Goal: Task Accomplishment & Management: Complete application form

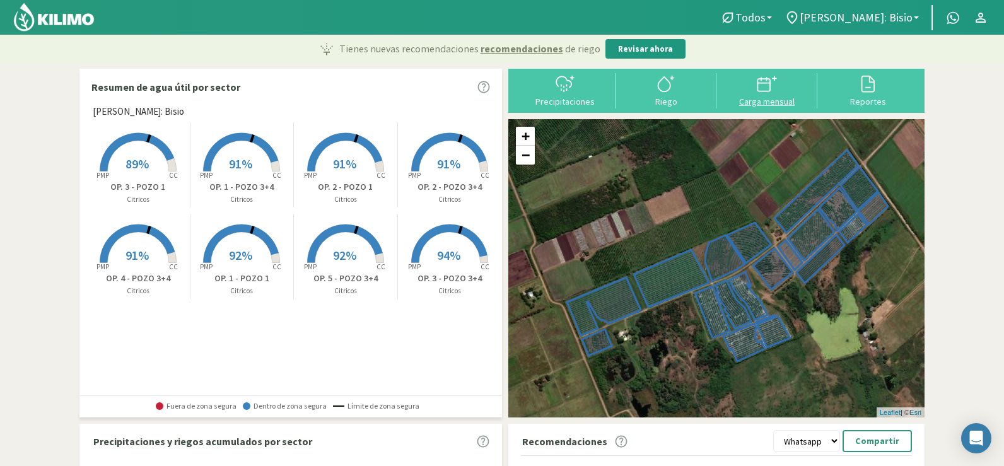
click at [758, 102] on div "Carga mensual" at bounding box center [766, 101] width 93 height 9
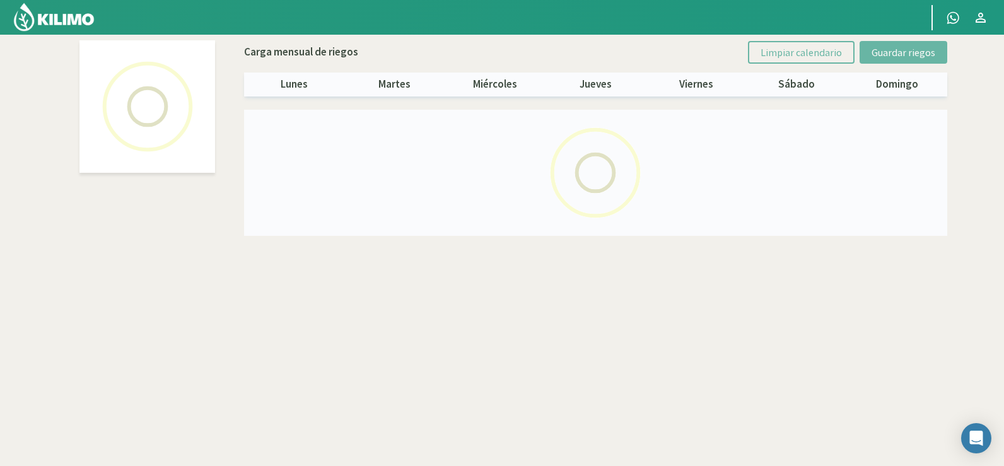
select select "1: Object"
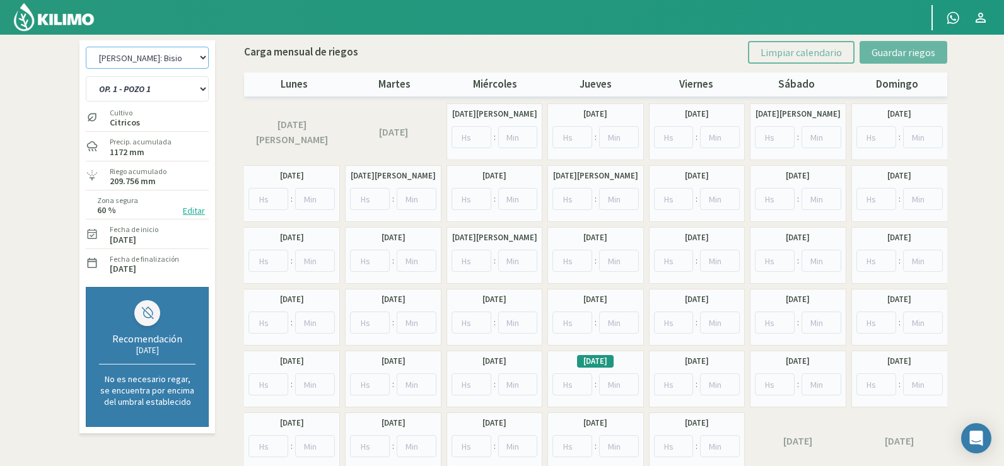
click at [170, 56] on select "[PERSON_NAME]: [PERSON_NAME]: [PERSON_NAME]: [PERSON_NAME]: Quinta 102 [PERSON_…" at bounding box center [147, 58] width 123 height 22
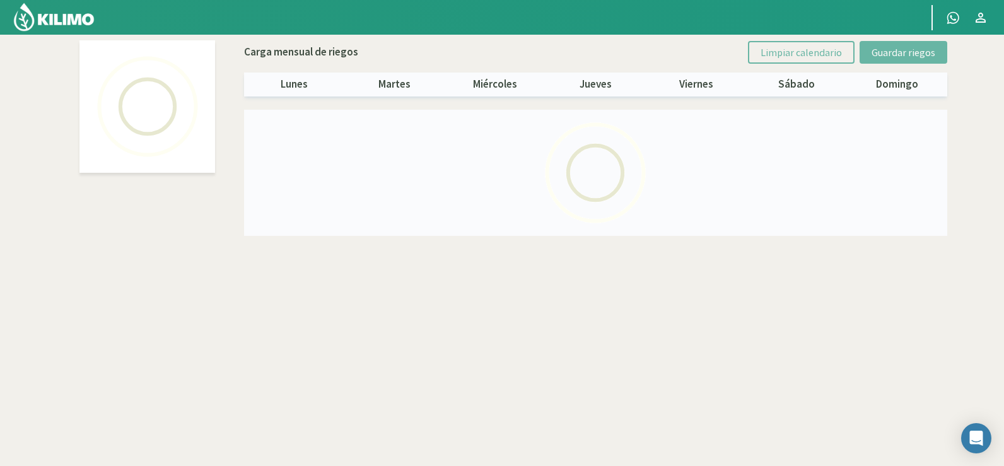
select select "3: Object"
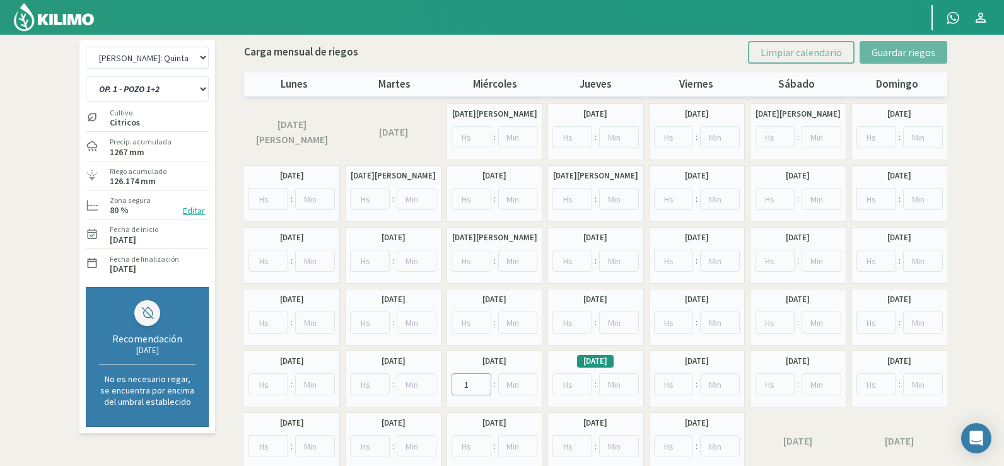
click at [479, 381] on input "1" at bounding box center [471, 384] width 40 height 22
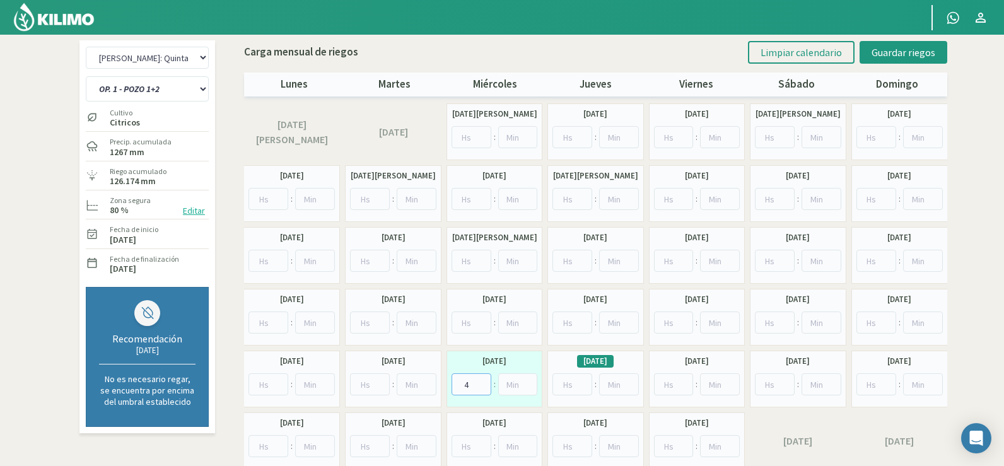
click at [479, 381] on input "4" at bounding box center [471, 384] width 40 height 22
click at [479, 381] on input "5" at bounding box center [471, 384] width 40 height 22
click at [479, 381] on input "6" at bounding box center [471, 384] width 40 height 22
click at [479, 381] on input "7" at bounding box center [471, 384] width 40 height 22
type input "6"
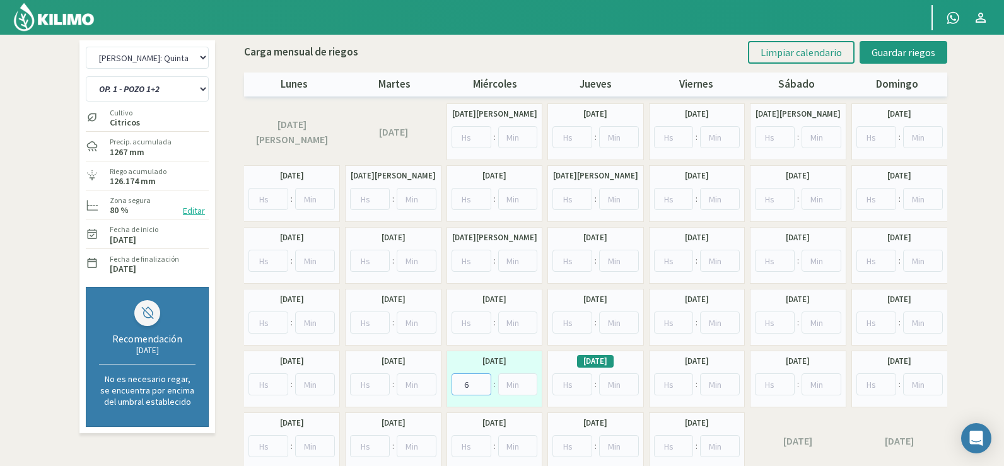
click at [482, 386] on input "6" at bounding box center [471, 384] width 40 height 22
type input "0"
click at [529, 389] on input "0" at bounding box center [518, 384] width 40 height 22
click at [886, 47] on span "Guardar riegos" at bounding box center [903, 52] width 64 height 13
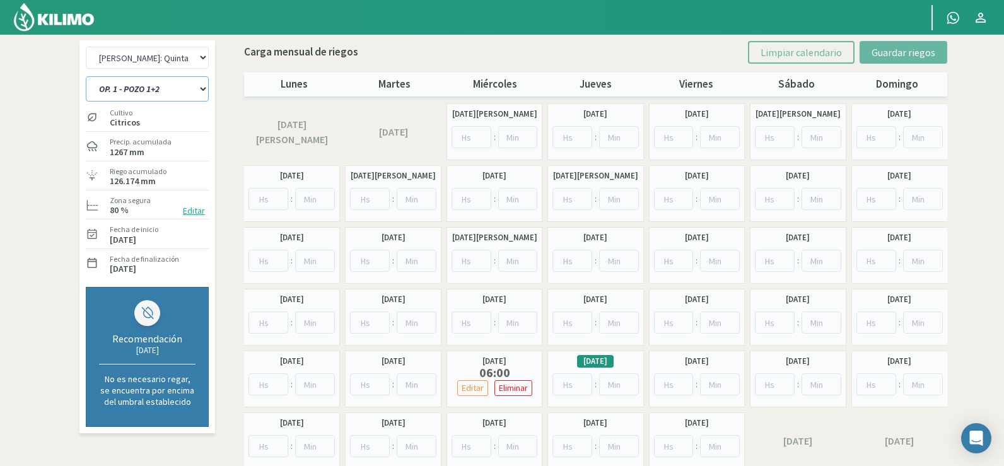
drag, startPoint x: 126, startPoint y: 86, endPoint x: 124, endPoint y: 93, distance: 6.6
click at [126, 88] on select "OP. 1 - POZO 1+2 OP. 1 - POZO 2 OP. 1 - POZO 4 OP. 2 - POZO 1+2 OP. 2 - POZO 2 …" at bounding box center [147, 88] width 123 height 25
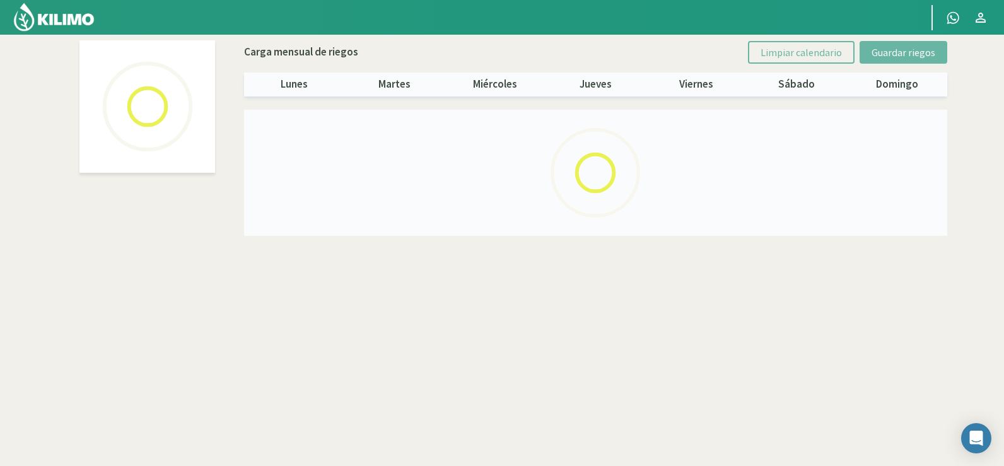
select select "3: Object"
select select "2: Object"
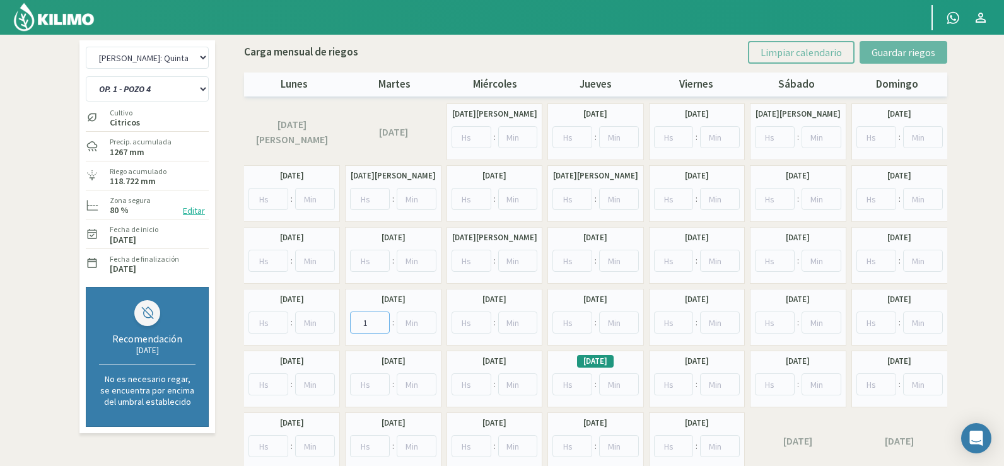
click at [382, 321] on input "1" at bounding box center [370, 322] width 40 height 22
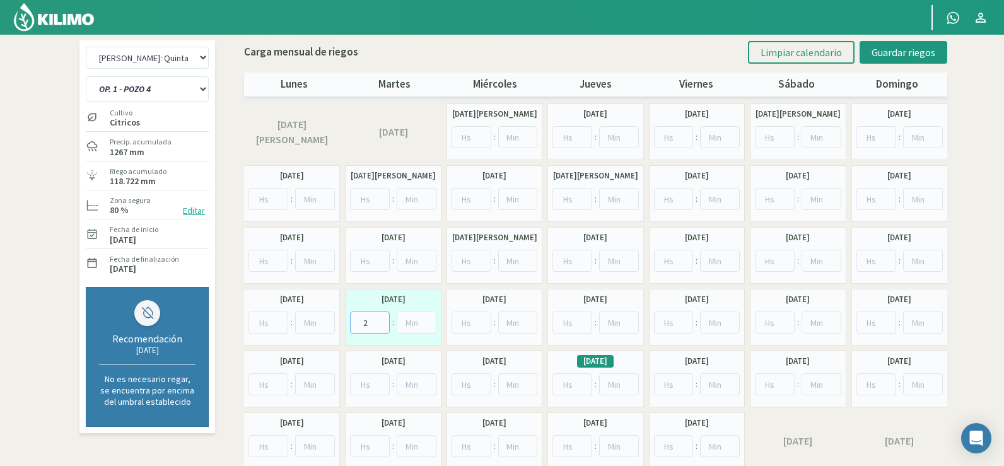
click at [382, 321] on input "2" at bounding box center [370, 322] width 40 height 22
click at [382, 321] on input "3" at bounding box center [370, 322] width 40 height 22
click at [382, 321] on input "4" at bounding box center [370, 322] width 40 height 22
type input "5"
click at [382, 321] on input "5" at bounding box center [370, 322] width 40 height 22
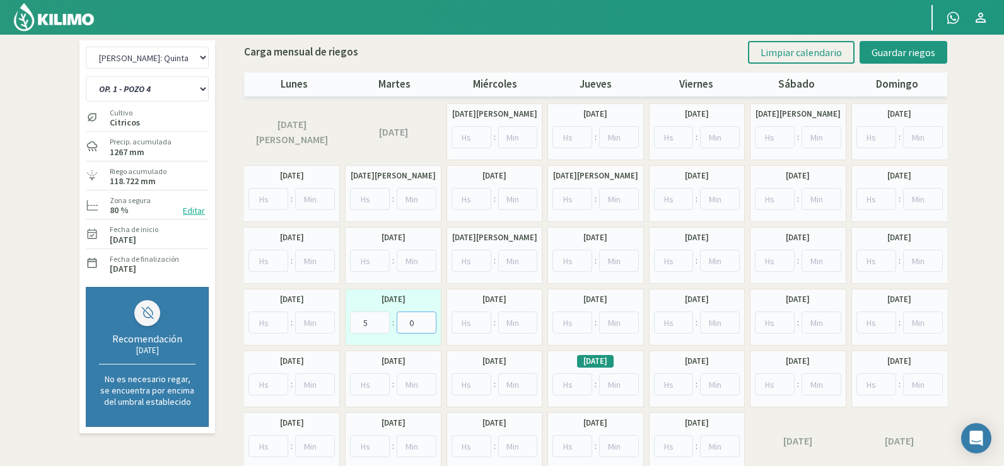
type input "0"
click at [427, 327] on input "0" at bounding box center [417, 322] width 40 height 22
click at [480, 321] on input "1" at bounding box center [471, 322] width 40 height 22
click at [480, 320] on input "2" at bounding box center [471, 322] width 40 height 22
type input "3"
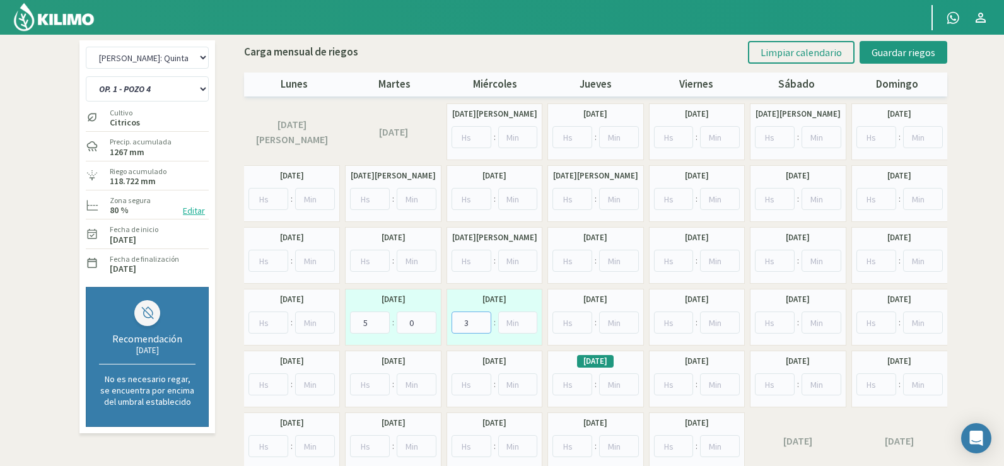
click at [480, 320] on input "3" at bounding box center [471, 322] width 40 height 22
type input "0"
click at [529, 325] on input "0" at bounding box center [518, 322] width 40 height 22
click at [136, 84] on select "OP. 1 - POZO 1+2 OP. 1 - POZO 2 OP. 1 - POZO 4 OP. 2 - POZO 1+2 OP. 2 - POZO 2 …" at bounding box center [147, 88] width 123 height 25
click at [86, 76] on select "OP. 1 - POZO 1+2 OP. 1 - POZO 2 OP. 1 - POZO 4 OP. 2 - POZO 1+2 OP. 2 - POZO 2 …" at bounding box center [147, 88] width 123 height 25
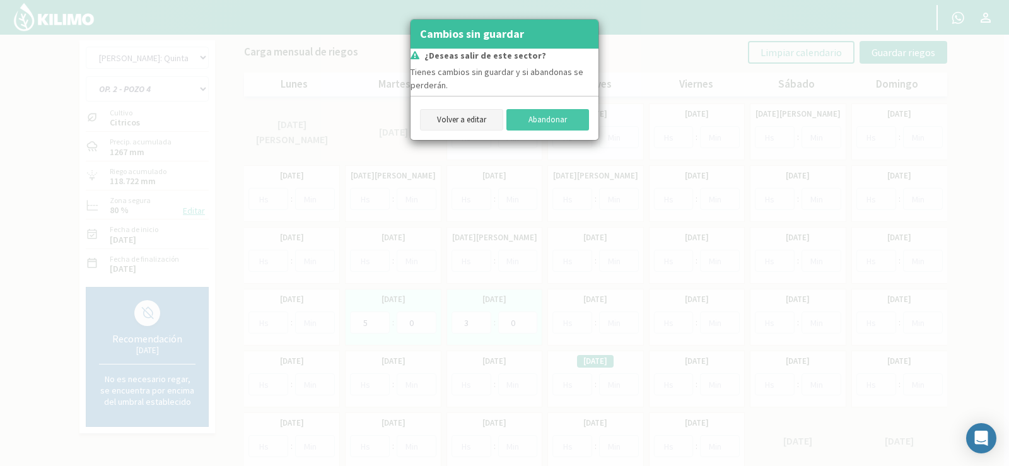
click at [444, 119] on button "Volver a editar" at bounding box center [461, 119] width 83 height 21
select select "2: Object"
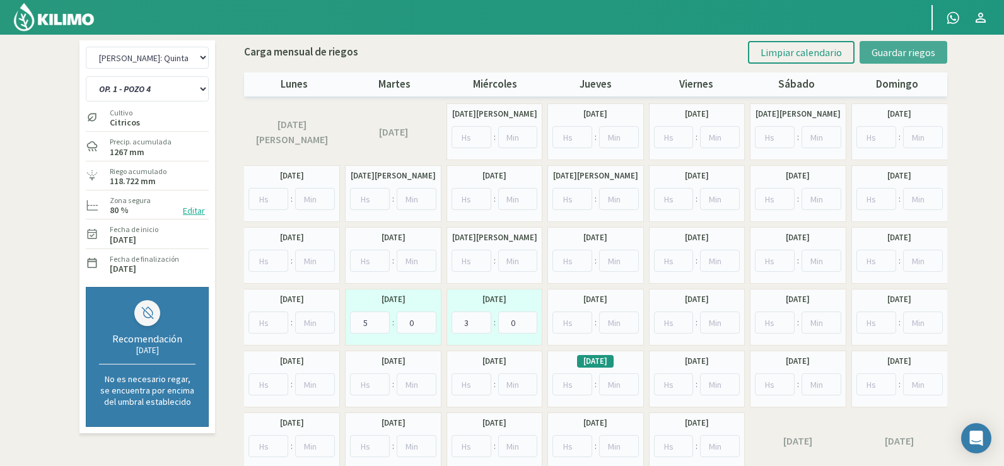
click at [907, 57] on span "Guardar riegos" at bounding box center [903, 52] width 64 height 13
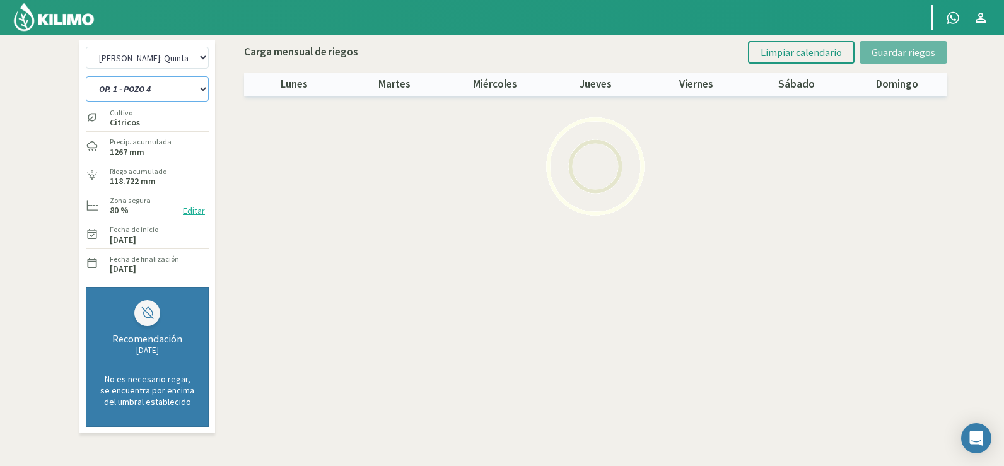
click at [144, 93] on select "OP. 1 - POZO 1+2 OP. 1 - POZO 2 OP. 1 - POZO 4 OP. 2 - POZO 1+2 OP. 2 - POZO 2 …" at bounding box center [147, 88] width 123 height 25
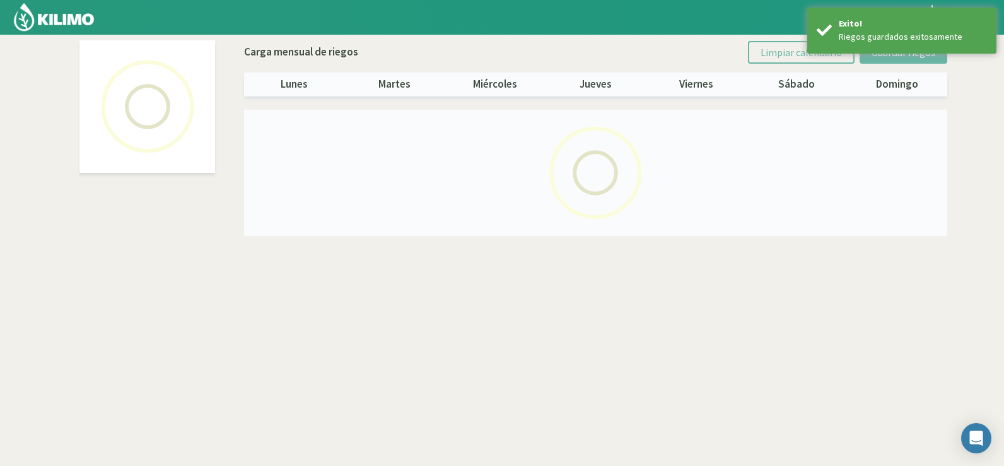
select select "3: Object"
select select "5: Object"
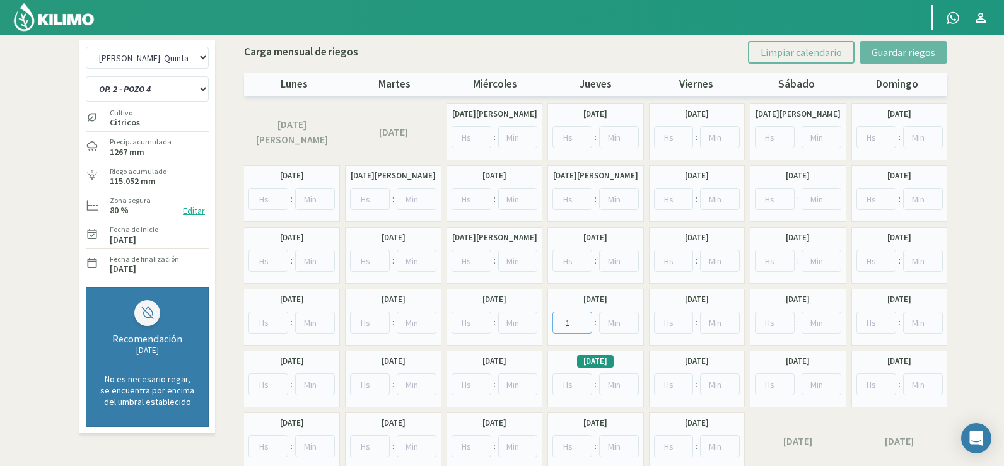
click at [586, 318] on input "1" at bounding box center [572, 322] width 40 height 22
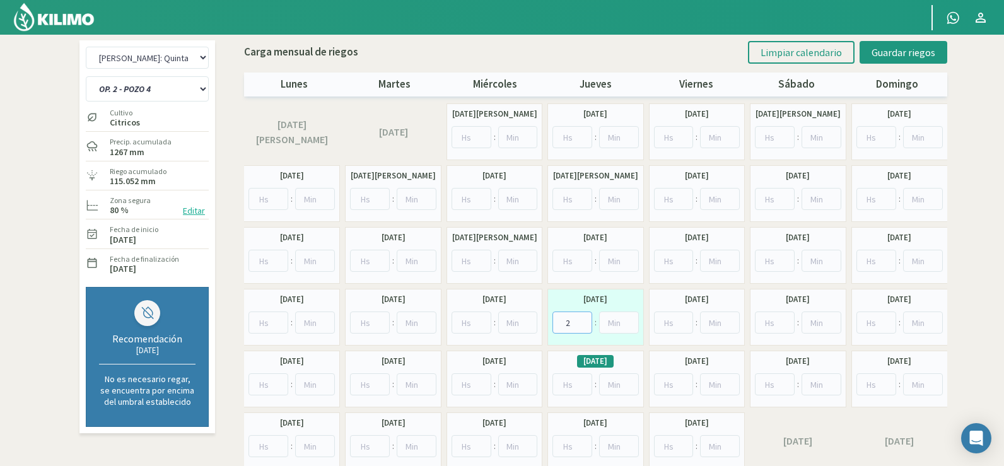
click at [586, 318] on input "2" at bounding box center [572, 322] width 40 height 22
click at [586, 318] on input "3" at bounding box center [572, 322] width 40 height 22
click at [586, 318] on input "4" at bounding box center [572, 322] width 40 height 22
click at [586, 318] on input "5" at bounding box center [572, 322] width 40 height 22
click at [586, 318] on input "6" at bounding box center [572, 322] width 40 height 22
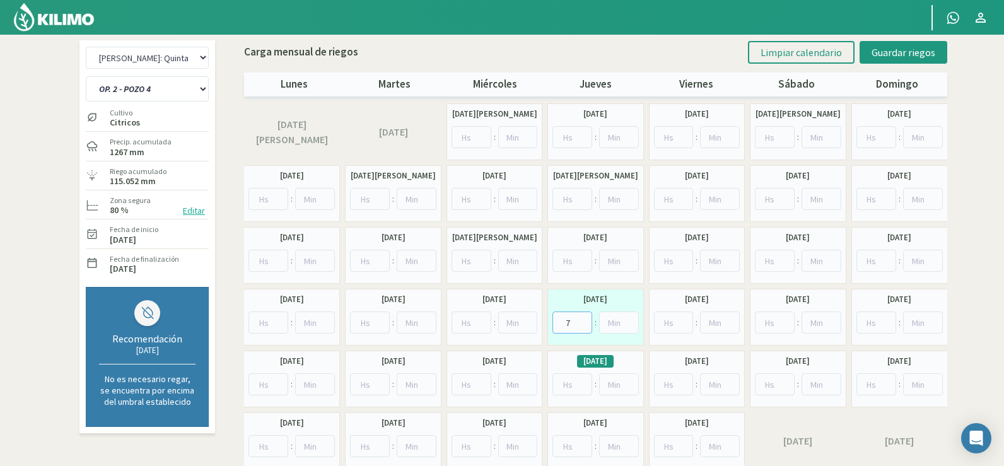
type input "7"
click at [586, 317] on input "7" at bounding box center [572, 322] width 40 height 22
type input "0"
click at [630, 325] on input "0" at bounding box center [619, 322] width 40 height 22
click at [681, 319] on input "1" at bounding box center [674, 322] width 40 height 22
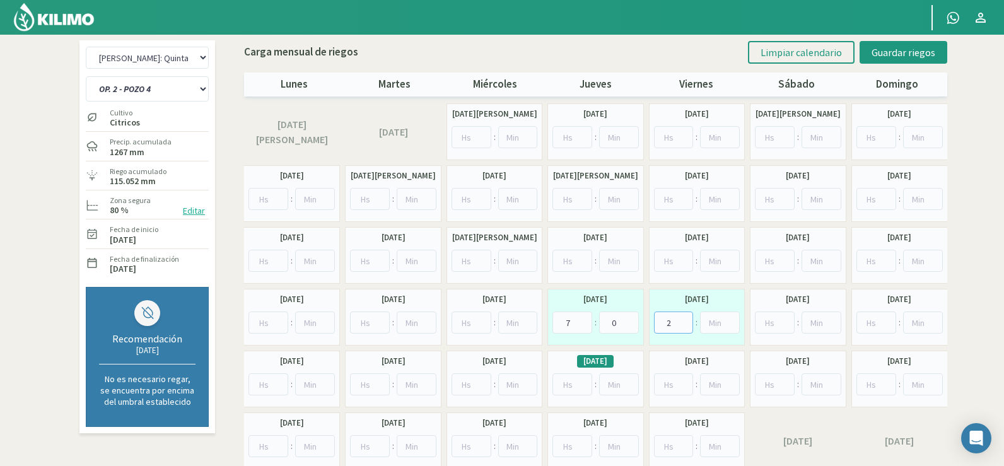
type input "2"
click at [681, 319] on input "2" at bounding box center [674, 322] width 40 height 22
type input "0"
click at [728, 325] on input "0" at bounding box center [720, 322] width 40 height 22
click at [888, 51] on span "Guardar riegos" at bounding box center [903, 52] width 64 height 13
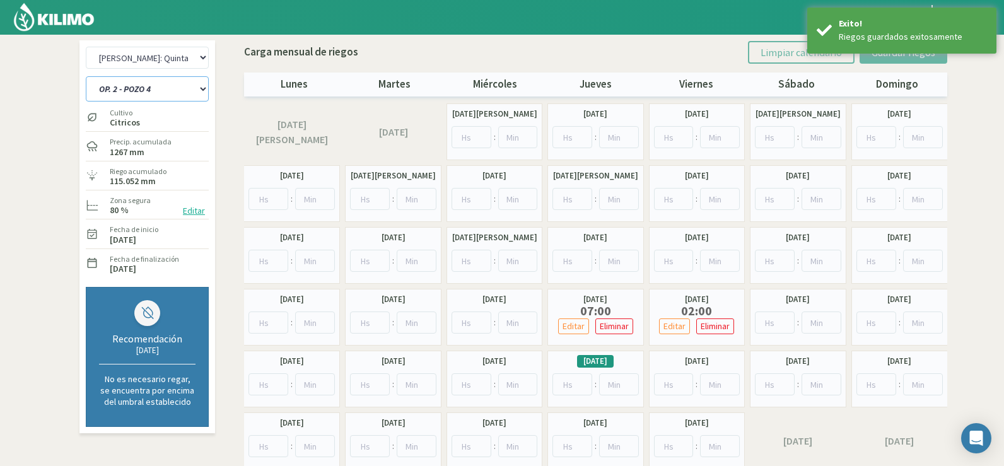
click at [134, 85] on select "OP. 1 - POZO 1+2 OP. 1 - POZO 2 OP. 1 - POZO 4 OP. 2 - POZO 1+2 OP. 2 - POZO 2 …" at bounding box center [147, 88] width 123 height 25
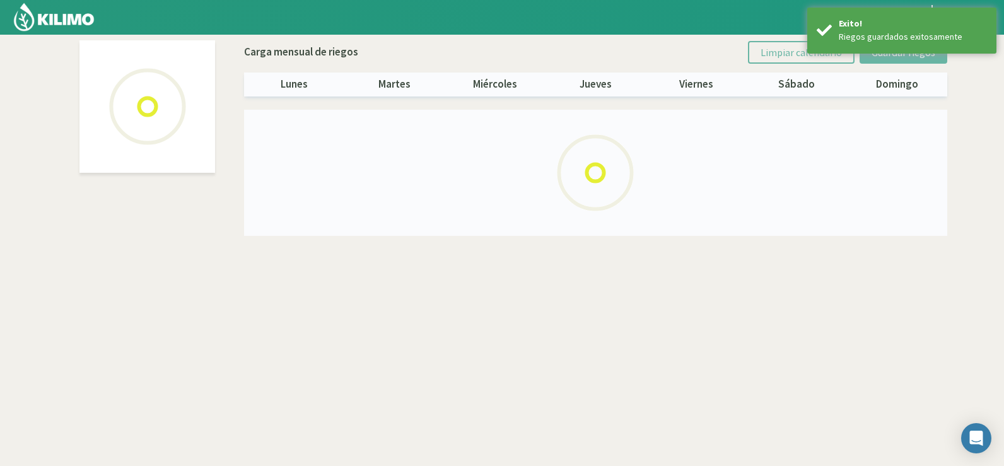
select select "3: Object"
select select "6: Object"
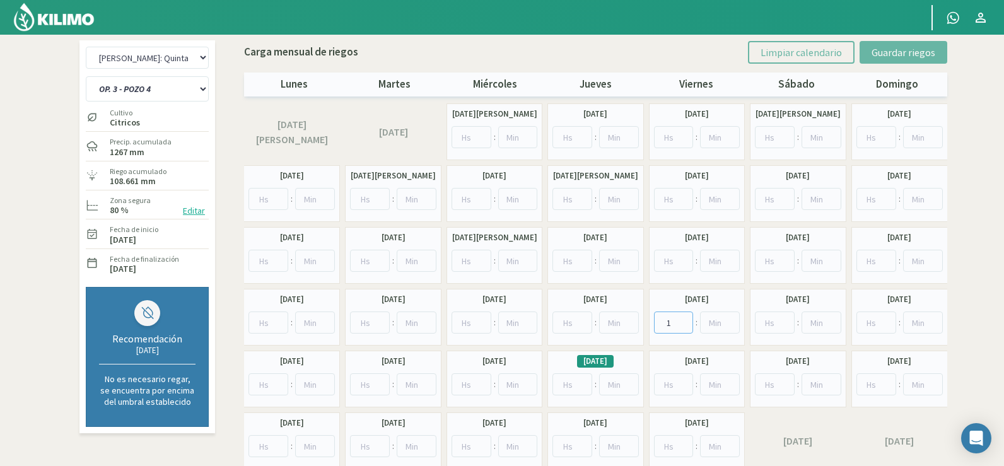
click at [684, 319] on input "1" at bounding box center [674, 322] width 40 height 22
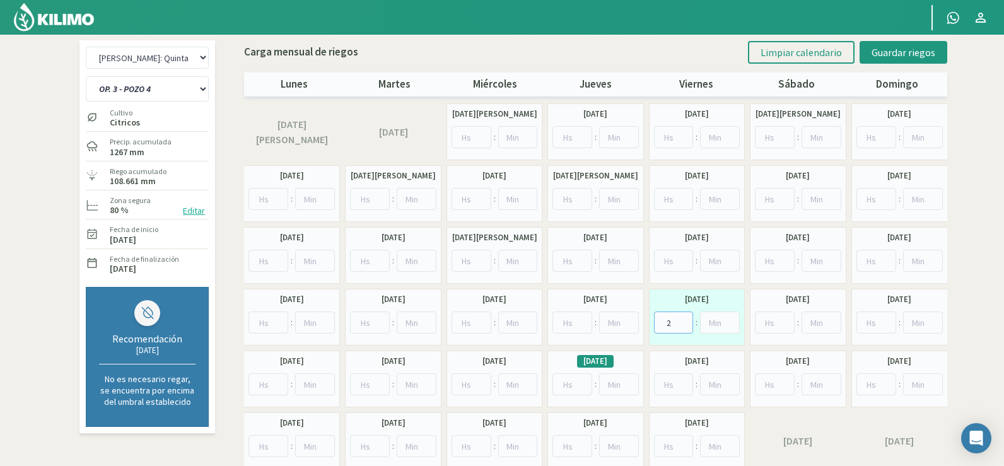
click at [684, 319] on input "2" at bounding box center [674, 322] width 40 height 22
click at [684, 319] on input "3" at bounding box center [674, 322] width 40 height 22
type input "4"
click at [684, 319] on input "4" at bounding box center [674, 322] width 40 height 22
type input "0"
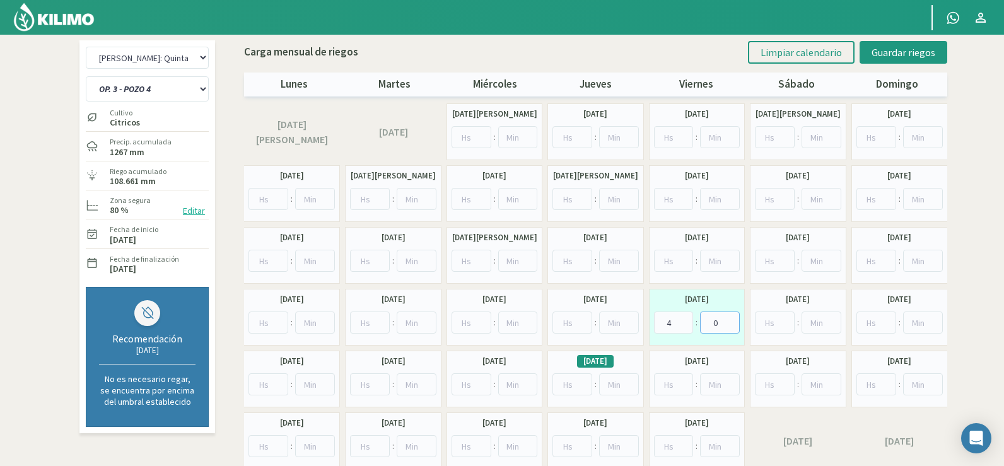
click at [731, 326] on input "0" at bounding box center [720, 322] width 40 height 22
click at [785, 318] on input "1" at bounding box center [775, 322] width 40 height 22
click at [785, 318] on input "2" at bounding box center [775, 322] width 40 height 22
click at [785, 317] on input "3" at bounding box center [775, 322] width 40 height 22
click at [785, 317] on input "4" at bounding box center [775, 322] width 40 height 22
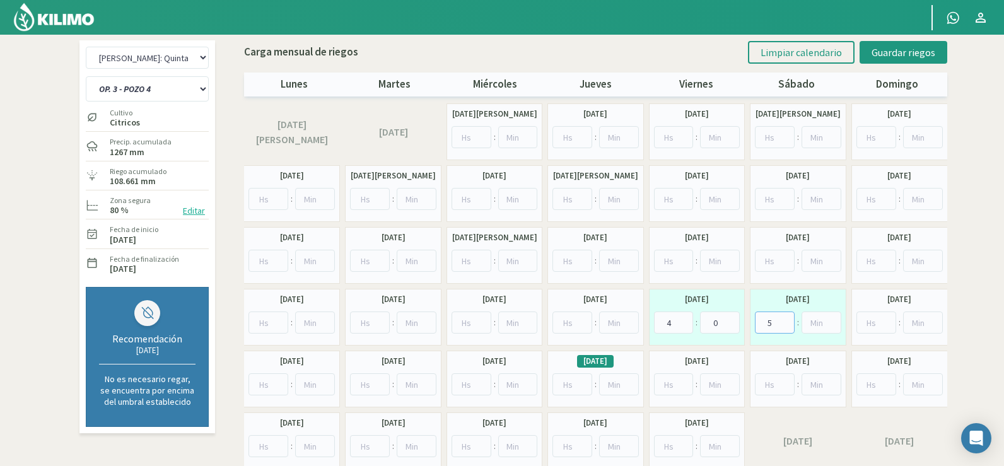
click at [785, 317] on input "5" at bounding box center [775, 322] width 40 height 22
type input "6"
click at [785, 317] on input "6" at bounding box center [775, 322] width 40 height 22
drag, startPoint x: 832, startPoint y: 324, endPoint x: 835, endPoint y: 311, distance: 13.6
type input "0"
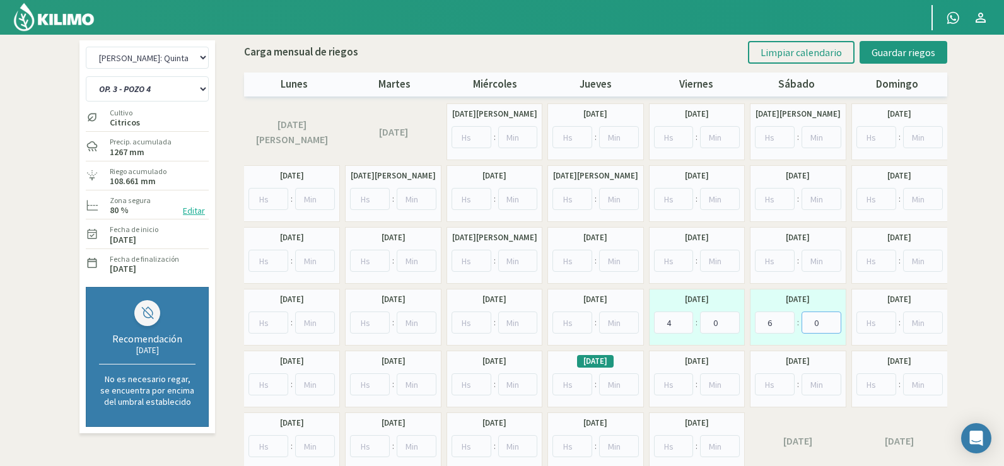
click at [833, 324] on input "0" at bounding box center [821, 322] width 40 height 22
click at [879, 52] on span "Guardar riegos" at bounding box center [903, 52] width 64 height 13
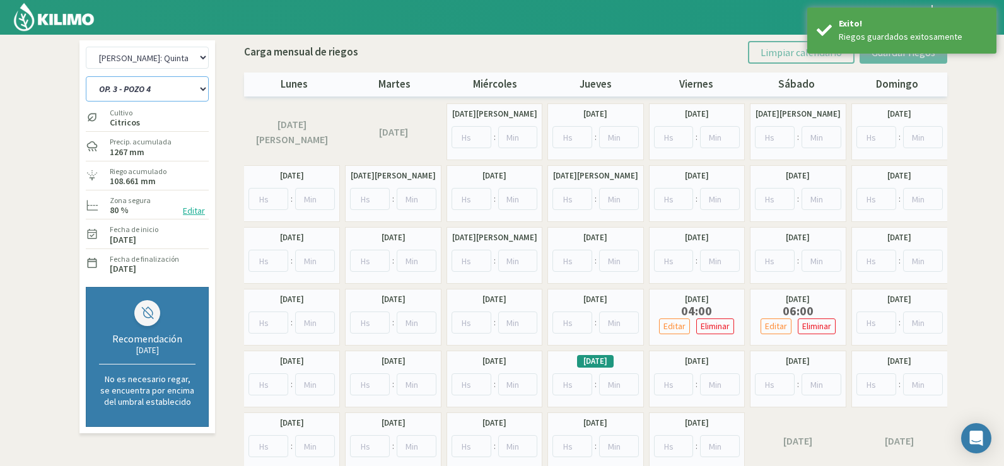
click at [175, 91] on select "OP. 1 - POZO 1+2 OP. 1 - POZO 2 OP. 1 - POZO 4 OP. 2 - POZO 1+2 OP. 2 - POZO 2 …" at bounding box center [147, 88] width 123 height 25
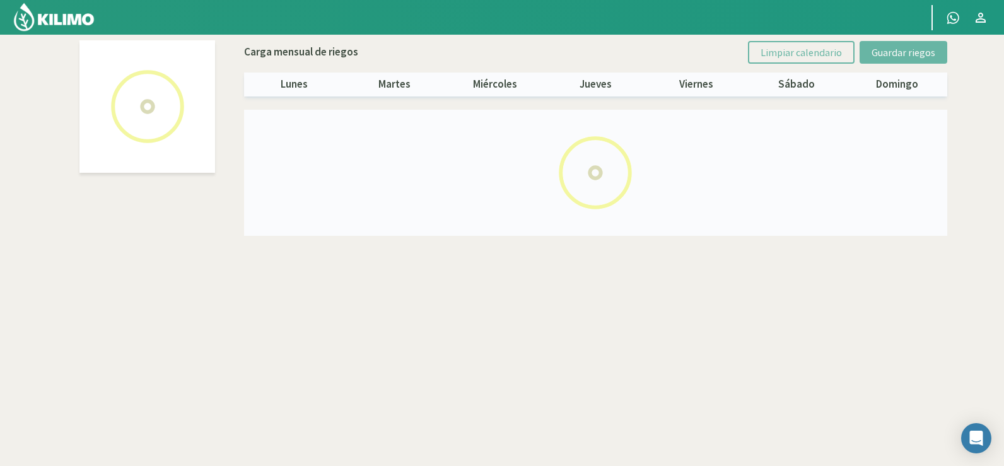
select select "3: Object"
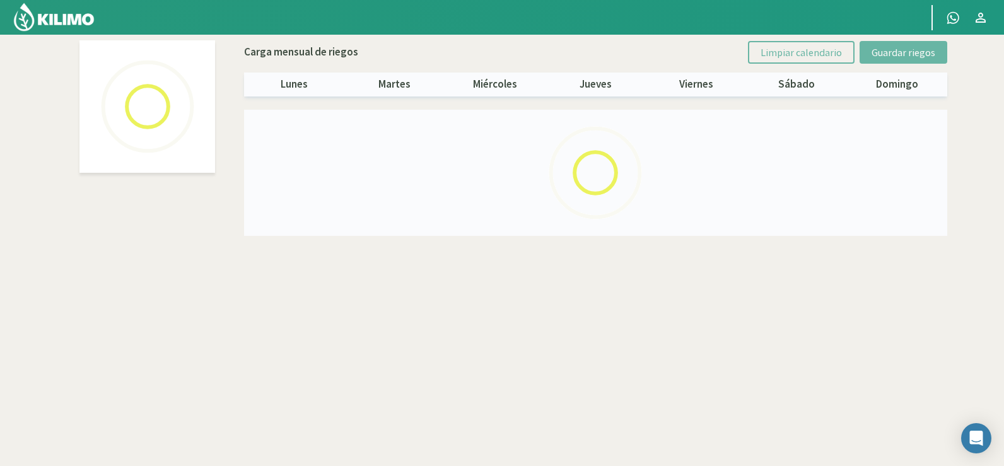
select select "2: Object"
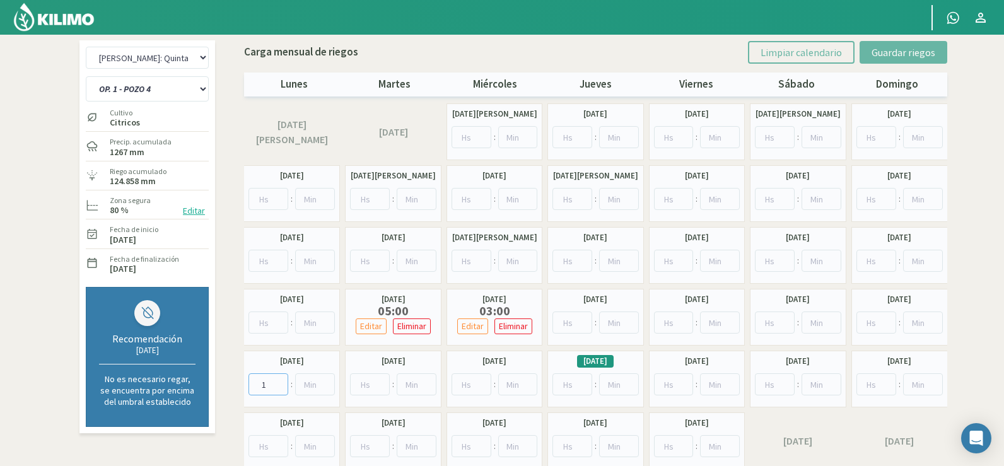
click at [280, 381] on input "1" at bounding box center [268, 384] width 40 height 22
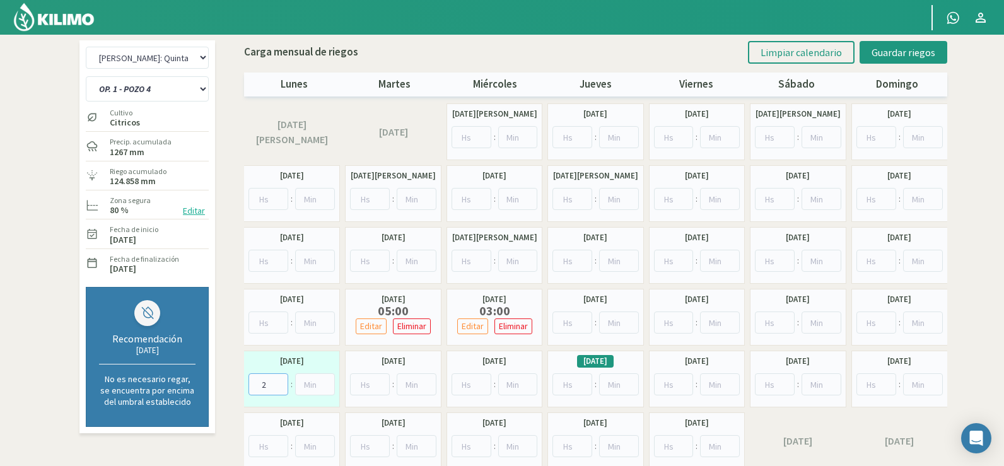
click at [280, 381] on input "2" at bounding box center [268, 384] width 40 height 22
click at [280, 381] on input "6" at bounding box center [268, 384] width 40 height 22
click at [277, 388] on input "5" at bounding box center [268, 384] width 40 height 22
click at [277, 388] on input "4" at bounding box center [268, 384] width 40 height 22
click at [277, 388] on input "3" at bounding box center [268, 384] width 40 height 22
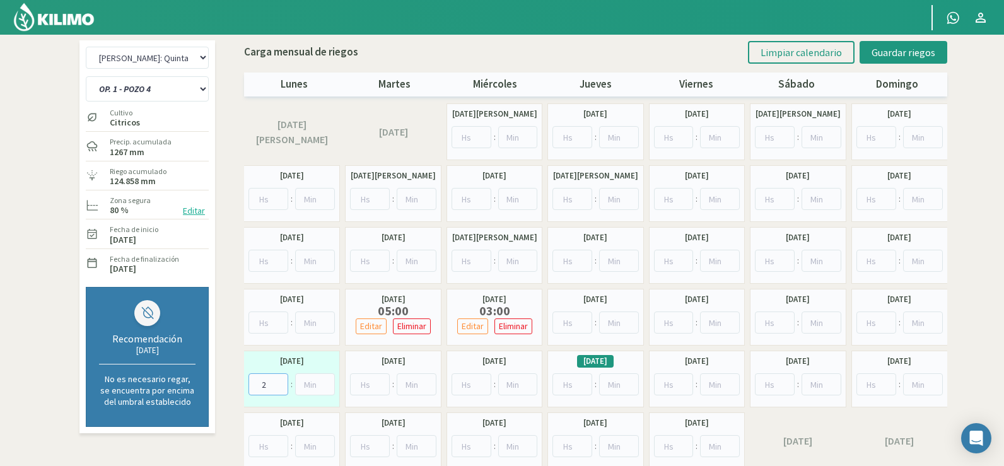
type input "2"
click at [277, 388] on input "2" at bounding box center [268, 384] width 40 height 22
type input "0"
click at [327, 389] on input "0" at bounding box center [315, 384] width 40 height 22
click at [912, 50] on span "Guardar riegos" at bounding box center [903, 52] width 64 height 13
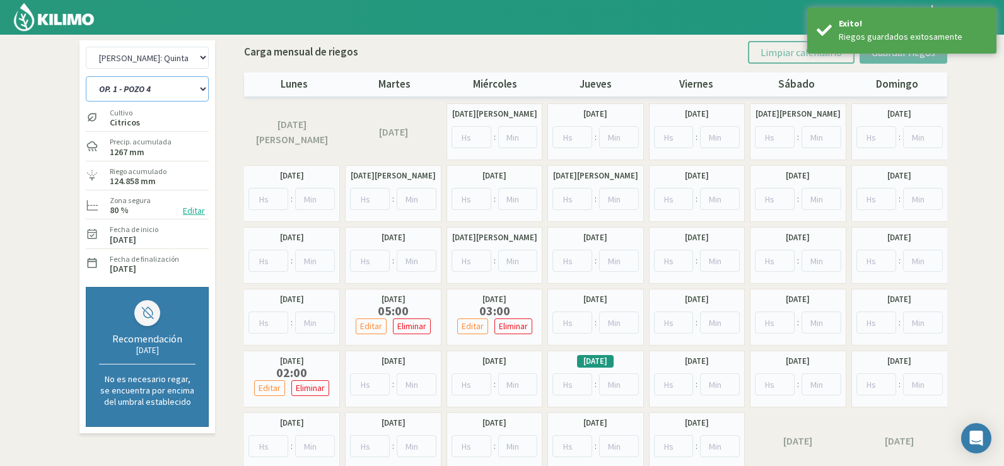
click at [156, 92] on select "OP. 1 - POZO 1+2 OP. 1 - POZO 2 OP. 1 - POZO 4 OP. 2 - POZO 1+2 OP. 2 - POZO 2 …" at bounding box center [147, 88] width 123 height 25
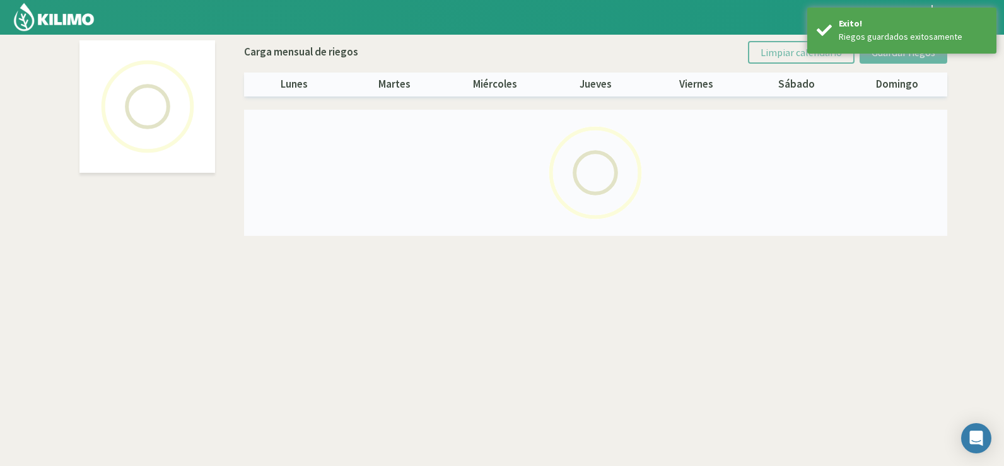
select select "3: Object"
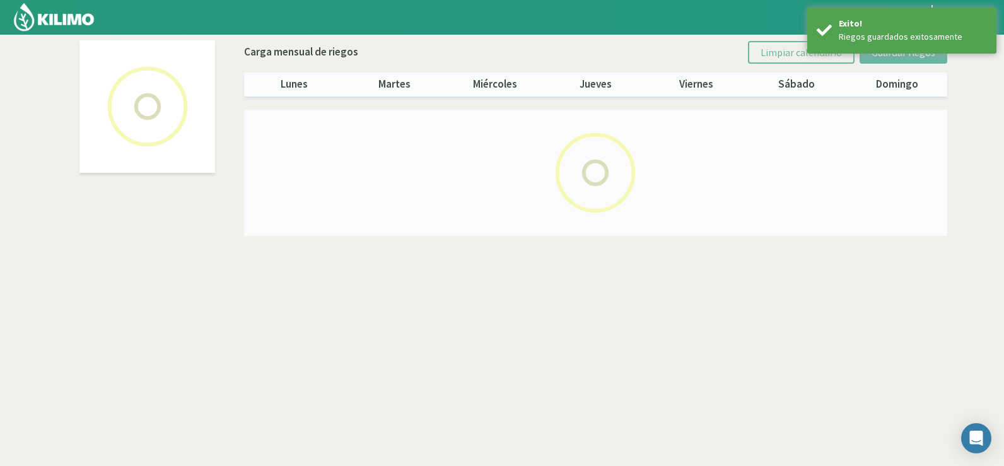
select select "5: Object"
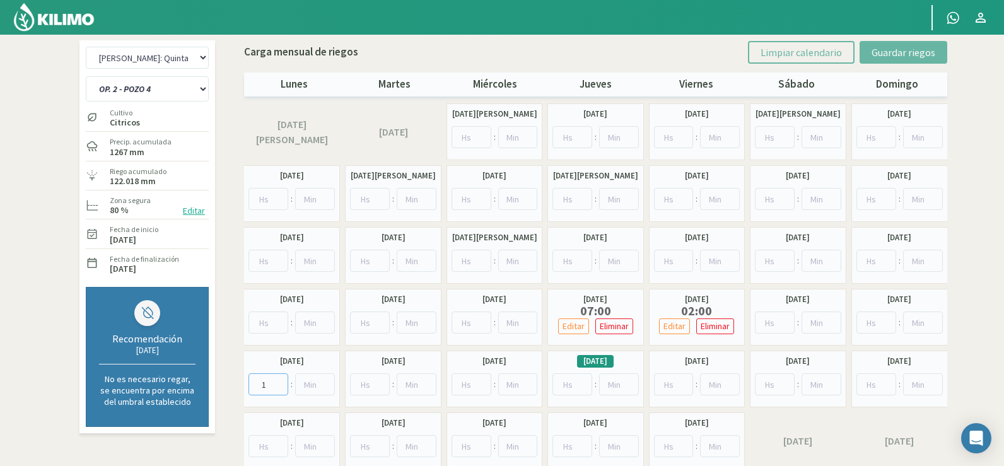
click at [279, 379] on input "1" at bounding box center [268, 384] width 40 height 22
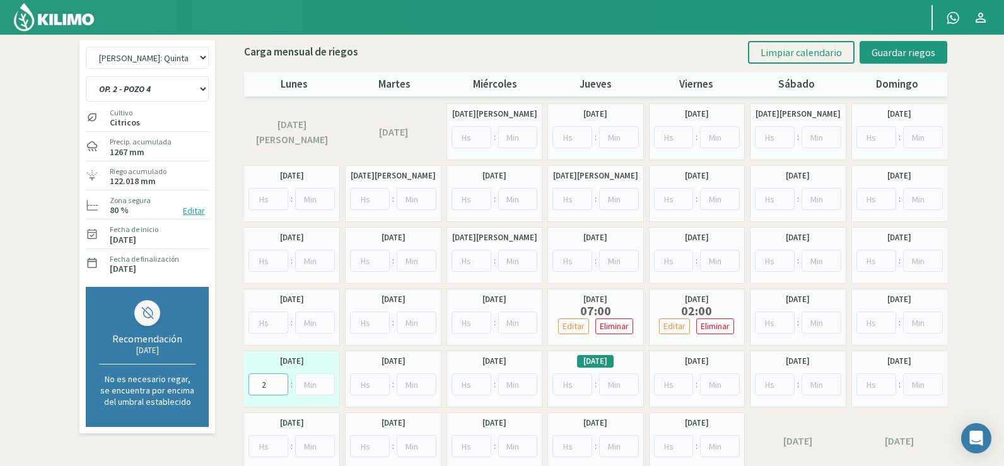
type input "2"
click at [279, 379] on input "2" at bounding box center [268, 384] width 40 height 22
type input "0"
click at [324, 388] on input "0" at bounding box center [315, 384] width 40 height 22
click at [888, 50] on span "Guardar riegos" at bounding box center [903, 52] width 64 height 13
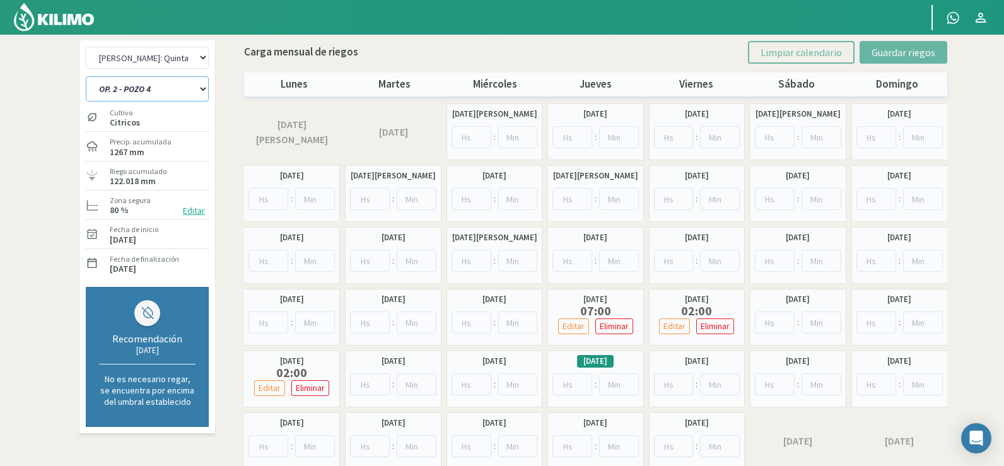
click at [150, 92] on select "OP. 1 - POZO 1+2 OP. 1 - POZO 2 OP. 1 - POZO 4 OP. 2 - POZO 1+2 OP. 2 - POZO 2 …" at bounding box center [147, 88] width 123 height 25
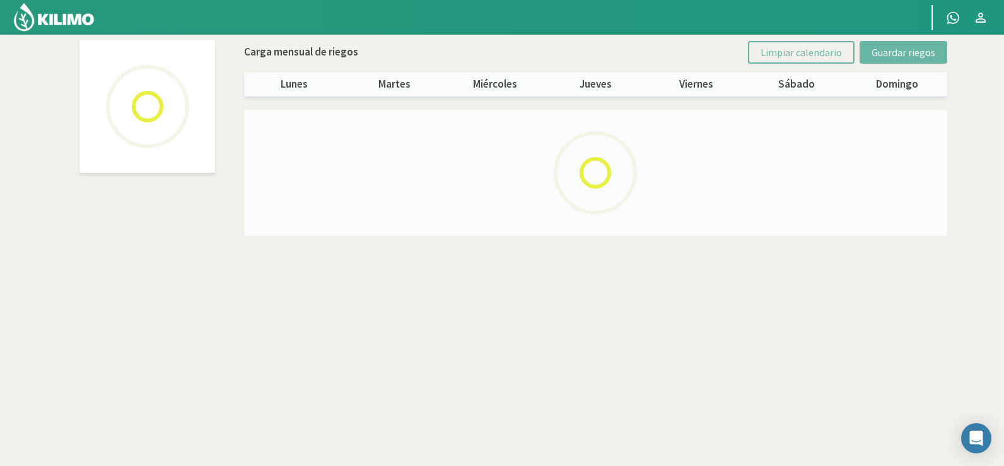
select select "3: Object"
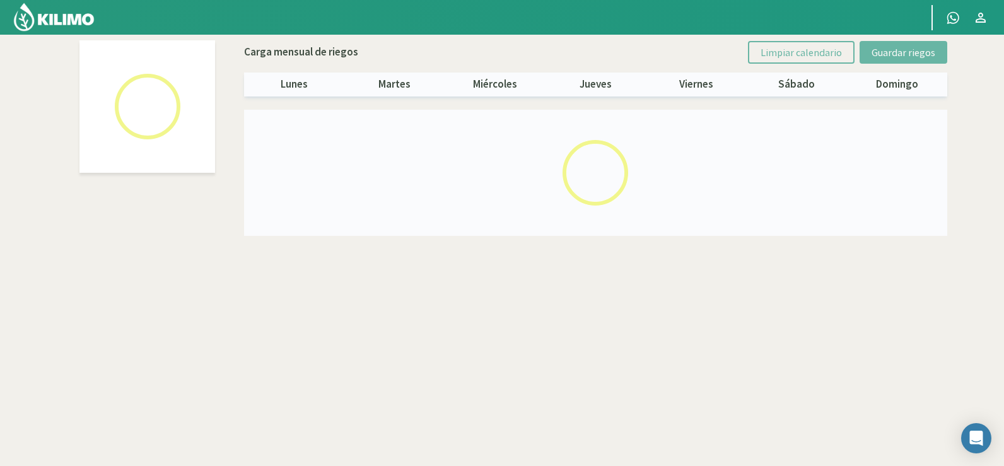
select select "6: Object"
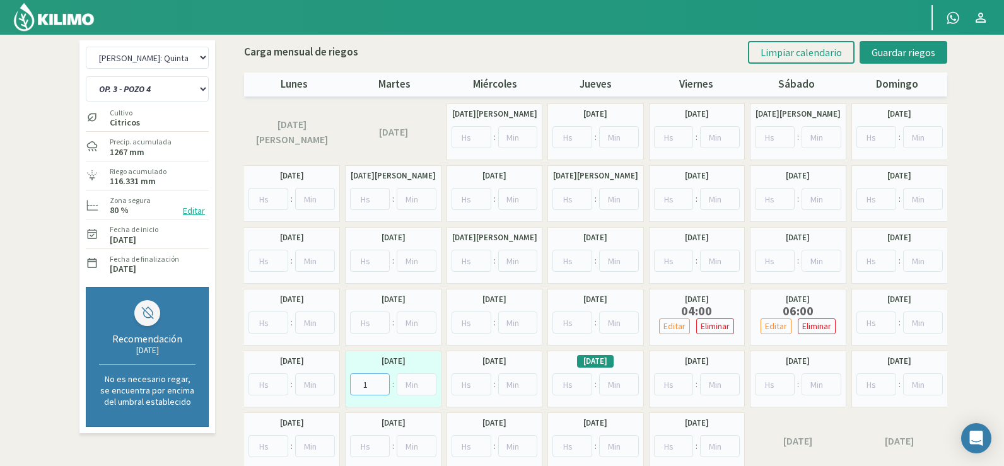
click at [383, 380] on input "1" at bounding box center [370, 384] width 40 height 22
type input "2"
click at [383, 380] on input "2" at bounding box center [370, 384] width 40 height 22
click at [426, 390] on input "number" at bounding box center [417, 384] width 40 height 22
type input "0"
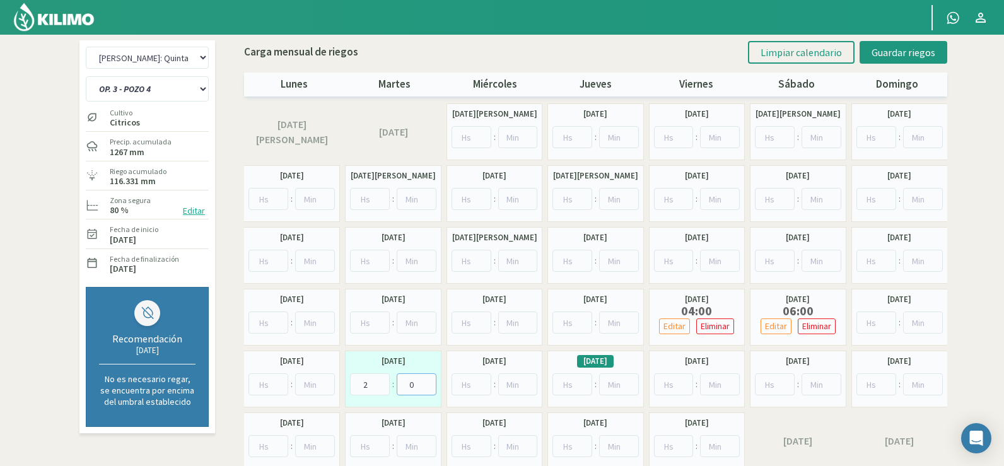
click at [428, 388] on input "0" at bounding box center [417, 384] width 40 height 22
type input "1"
click at [479, 381] on input "1" at bounding box center [471, 384] width 40 height 22
type input "0"
click at [526, 389] on input "0" at bounding box center [518, 384] width 40 height 22
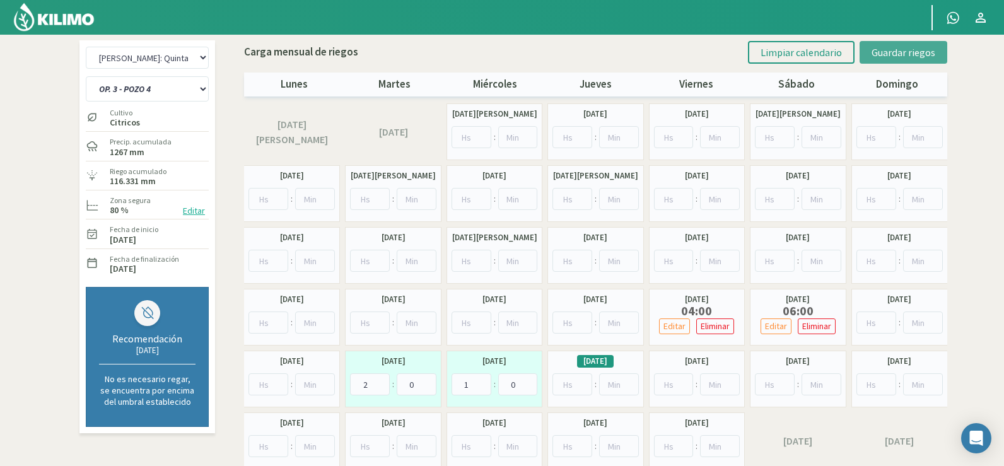
click at [895, 50] on span "Guardar riegos" at bounding box center [903, 52] width 64 height 13
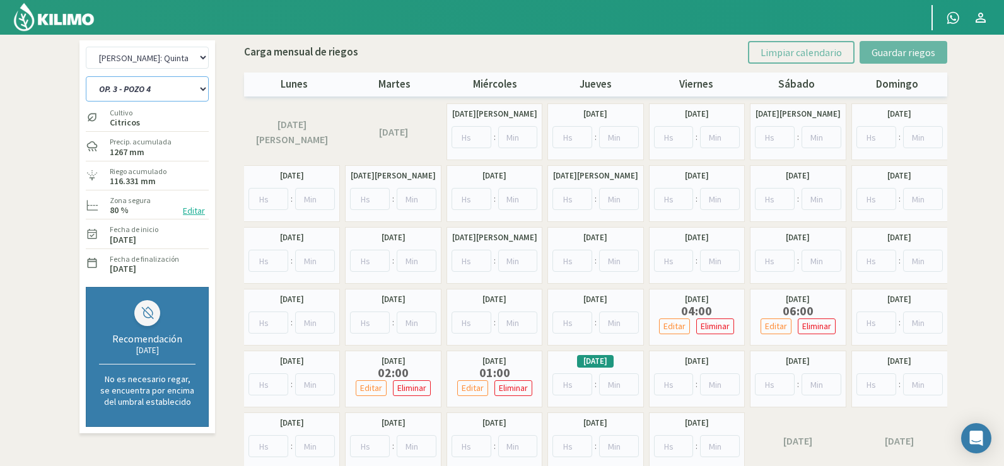
click at [140, 91] on select "OP. 1 - POZO 1+2 OP. 1 - POZO 2 OP. 1 - POZO 4 OP. 2 - POZO 1+2 OP. 2 - POZO 2 …" at bounding box center [147, 88] width 123 height 25
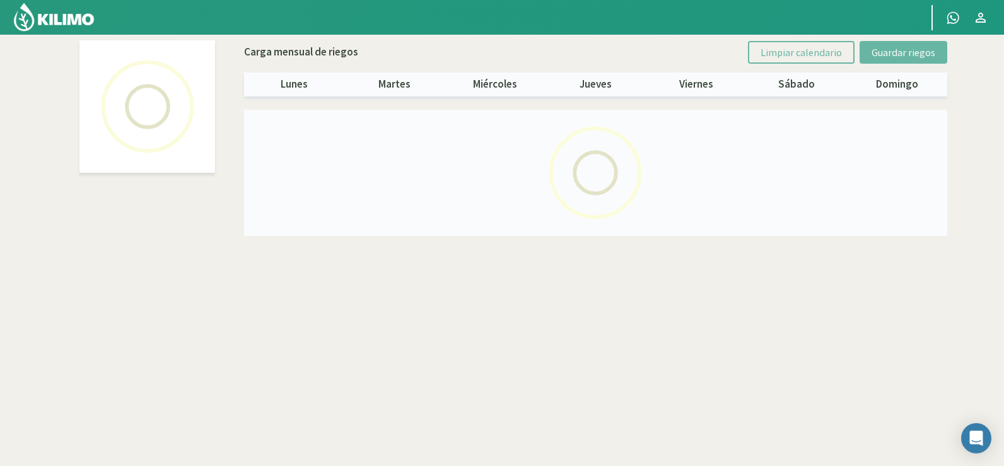
select select "3: Object"
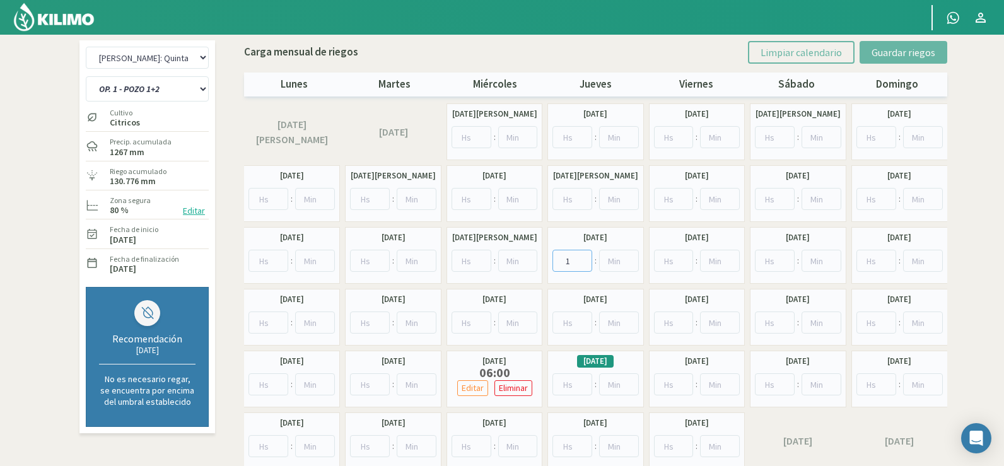
click at [582, 258] on input "1" at bounding box center [572, 261] width 40 height 22
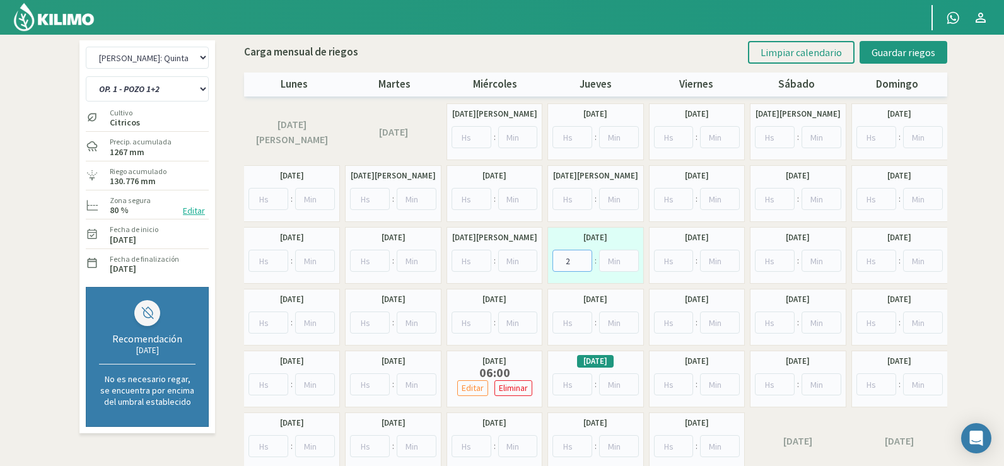
click at [582, 258] on input "2" at bounding box center [572, 261] width 40 height 22
click at [582, 258] on input "3" at bounding box center [572, 261] width 40 height 22
click at [582, 258] on input "4" at bounding box center [572, 261] width 40 height 22
click at [582, 258] on input "5" at bounding box center [572, 261] width 40 height 22
type input "6"
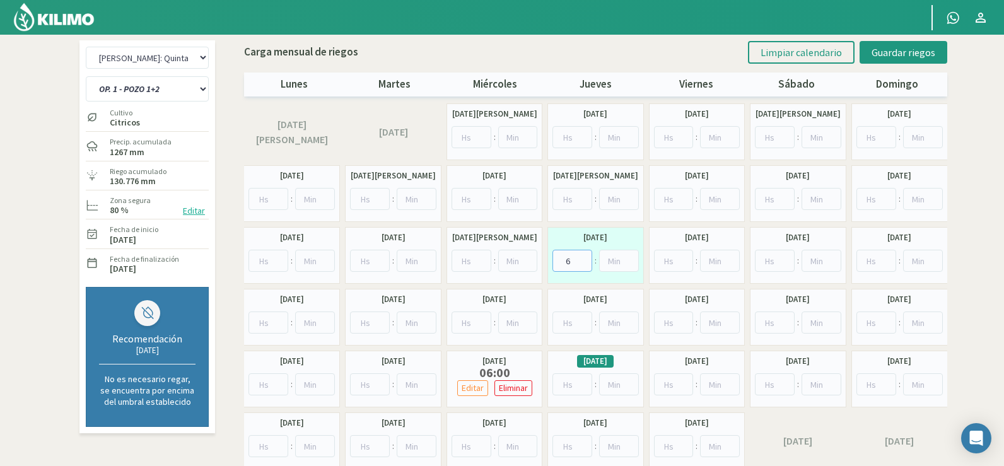
click at [582, 258] on input "6" at bounding box center [572, 261] width 40 height 22
type input "0"
click at [627, 265] on input "0" at bounding box center [619, 261] width 40 height 22
click at [484, 320] on input "1" at bounding box center [471, 322] width 40 height 22
type input "2"
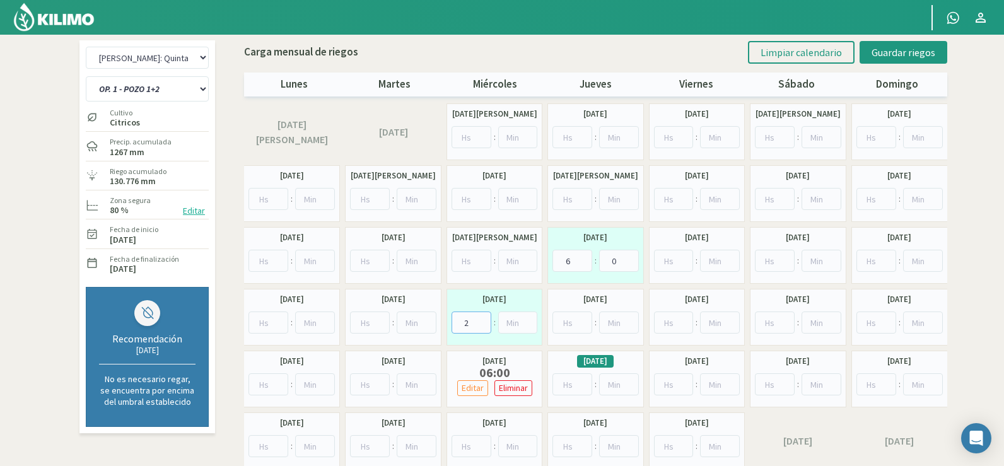
click at [484, 320] on input "2" at bounding box center [471, 322] width 40 height 22
type input "0"
click at [528, 326] on input "0" at bounding box center [518, 322] width 40 height 22
click at [913, 50] on span "Guardar riegos" at bounding box center [903, 52] width 64 height 13
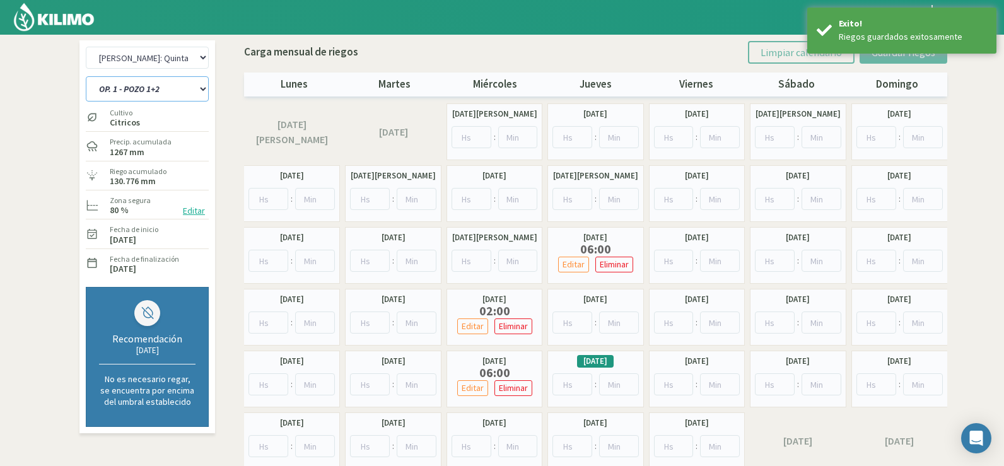
click at [157, 90] on select "OP. 1 - POZO 1+2 OP. 1 - POZO 2 OP. 1 - POZO 4 OP. 2 - POZO 1+2 OP. 2 - POZO 2 …" at bounding box center [147, 88] width 123 height 25
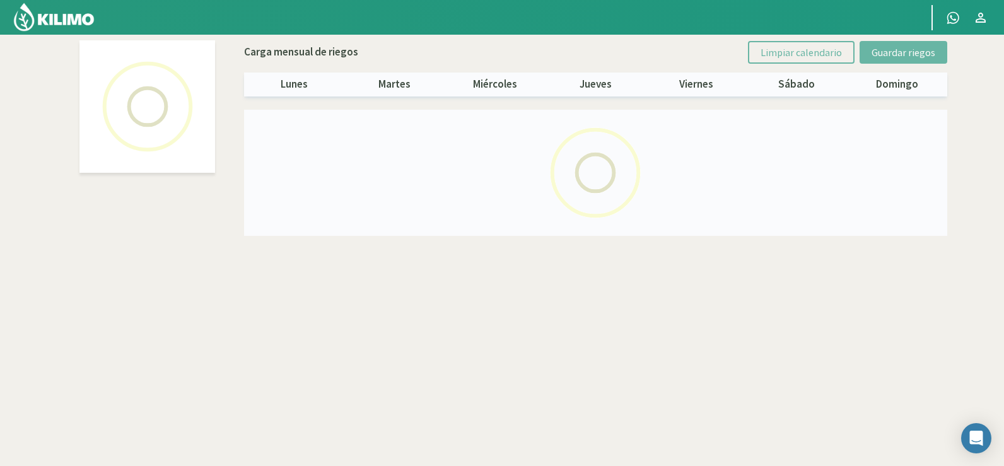
select select "3: Object"
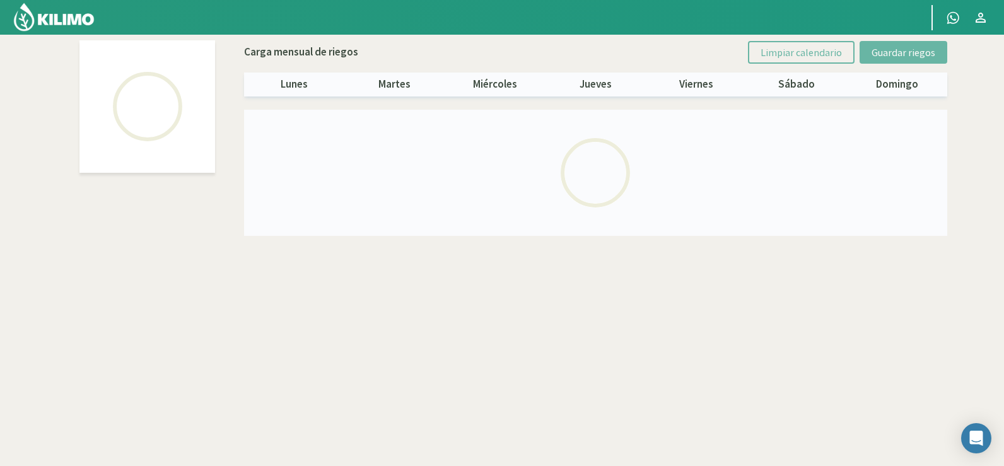
select select "5: Object"
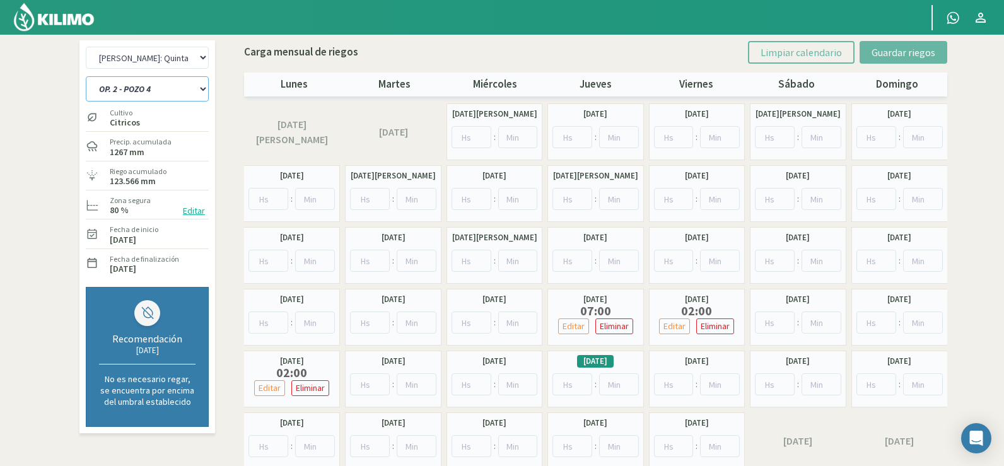
click at [165, 90] on select "OP. 1 - POZO 1+2 OP. 1 - POZO 2 OP. 1 - POZO 4 OP. 2 - POZO 1+2 OP. 2 - POZO 2 …" at bounding box center [147, 88] width 123 height 25
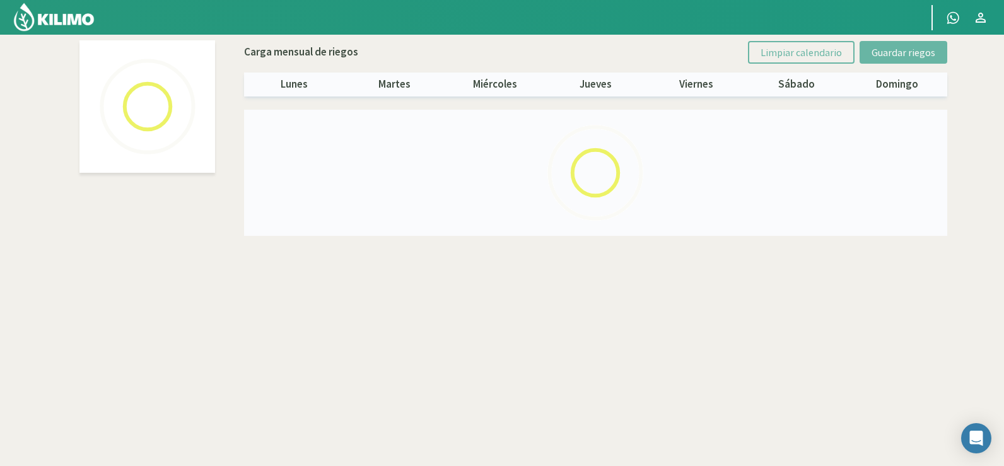
select select "3: Object"
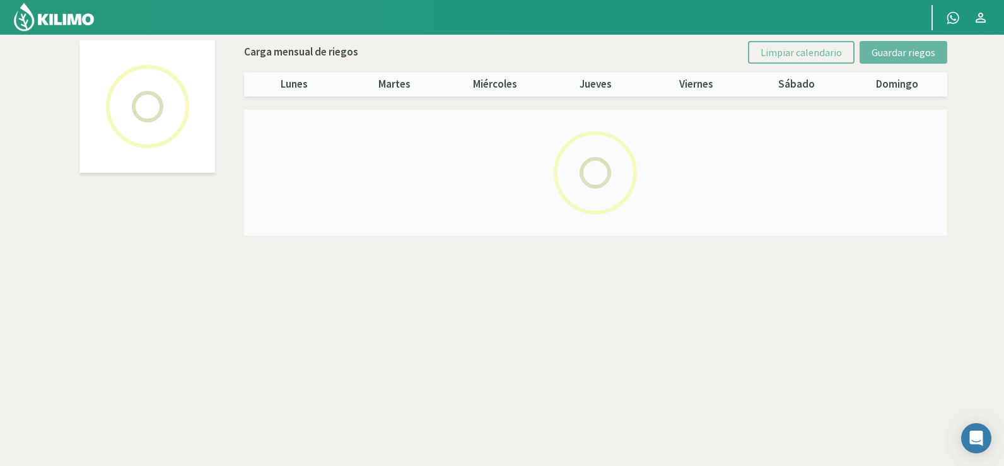
select select "3: Object"
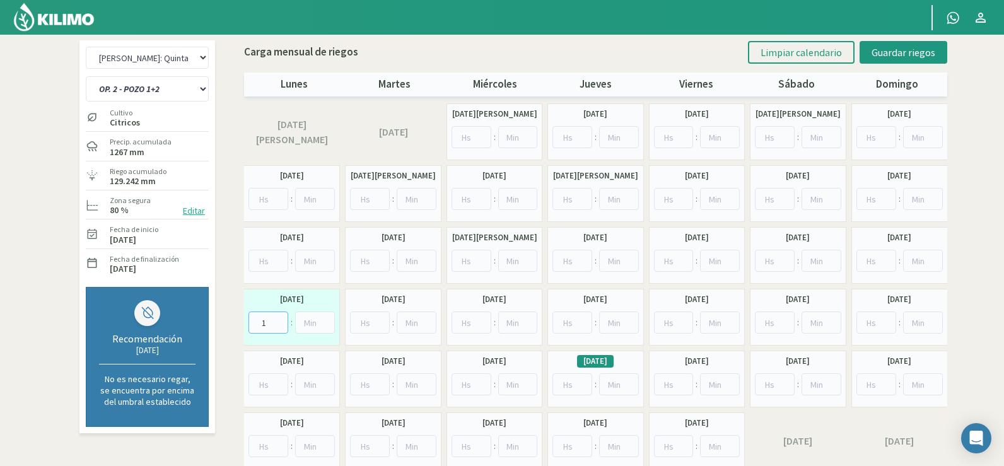
click at [277, 320] on input "1" at bounding box center [268, 322] width 40 height 22
click at [277, 320] on input "2" at bounding box center [268, 322] width 40 height 22
click at [277, 320] on input "3" at bounding box center [268, 322] width 40 height 22
click at [277, 320] on input "4" at bounding box center [268, 322] width 40 height 22
click at [277, 320] on input "5" at bounding box center [268, 322] width 40 height 22
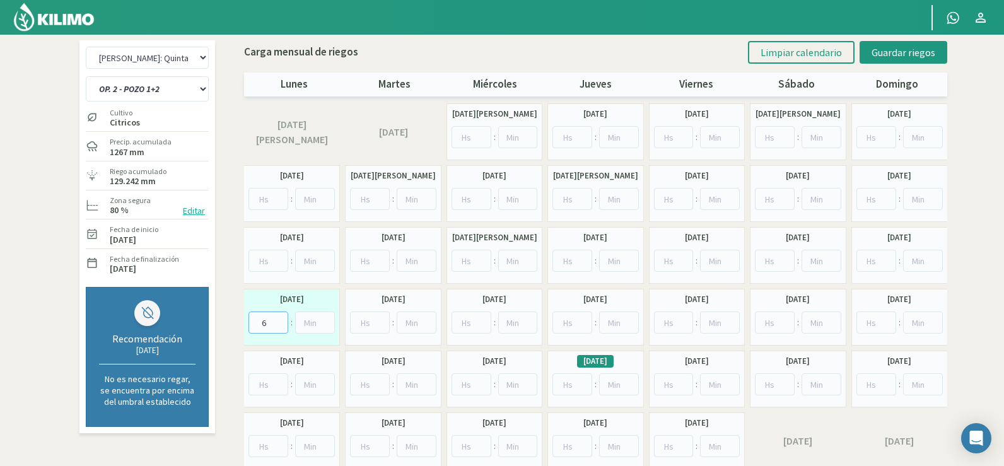
click at [277, 320] on input "6" at bounding box center [268, 322] width 40 height 22
type input "7"
click at [277, 320] on input "7" at bounding box center [268, 322] width 40 height 22
type input "0"
click at [324, 326] on input "0" at bounding box center [315, 322] width 40 height 22
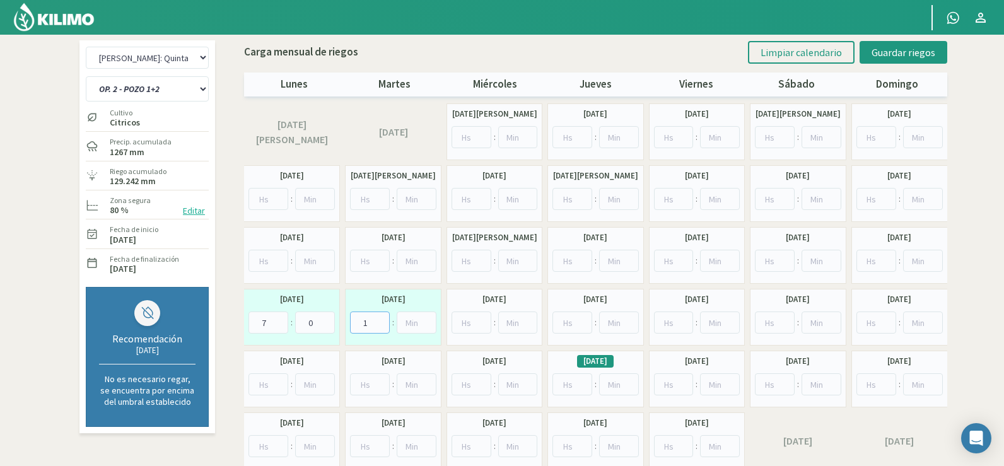
click at [380, 320] on input "1" at bounding box center [370, 322] width 40 height 22
click at [380, 320] on input "2" at bounding box center [370, 322] width 40 height 22
type input "3"
click at [380, 320] on input "3" at bounding box center [370, 322] width 40 height 22
type input "0"
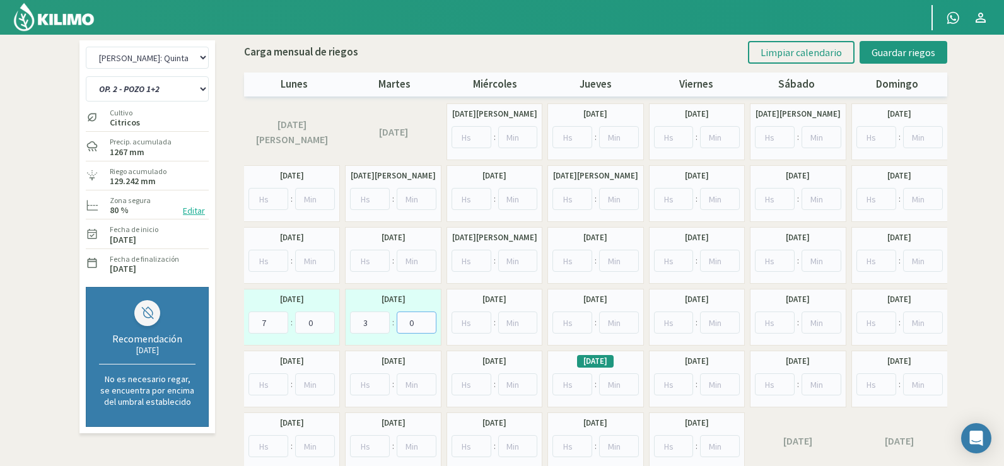
click at [425, 327] on input "0" at bounding box center [417, 322] width 40 height 22
click at [901, 54] on span "Guardar riegos" at bounding box center [903, 52] width 64 height 13
